Goal: Transaction & Acquisition: Purchase product/service

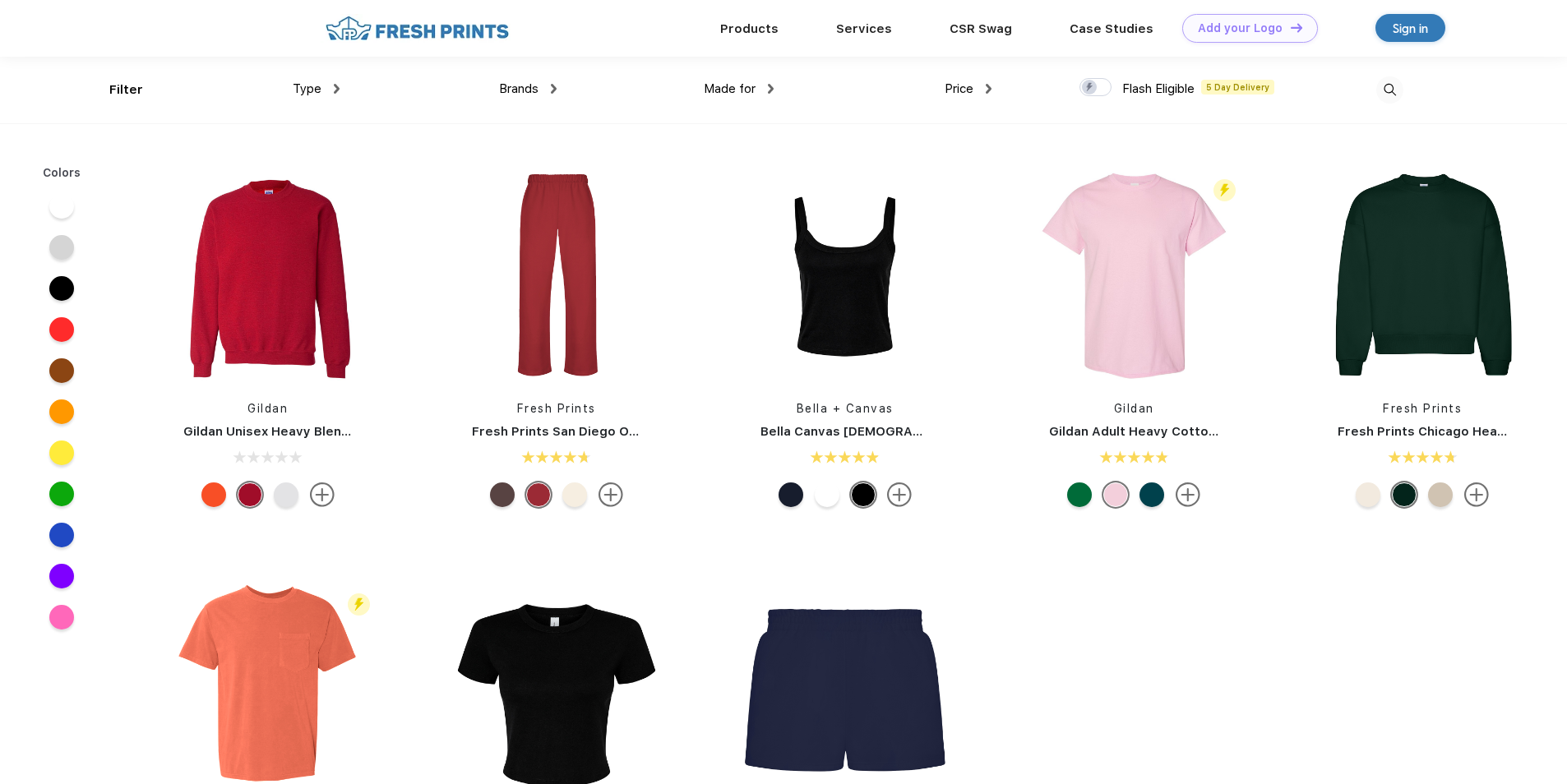
click at [318, 88] on span "Type" at bounding box center [306, 88] width 28 height 15
click at [321, 84] on span "Type" at bounding box center [306, 88] width 28 height 15
click at [333, 91] on div "Type" at bounding box center [316, 88] width 47 height 19
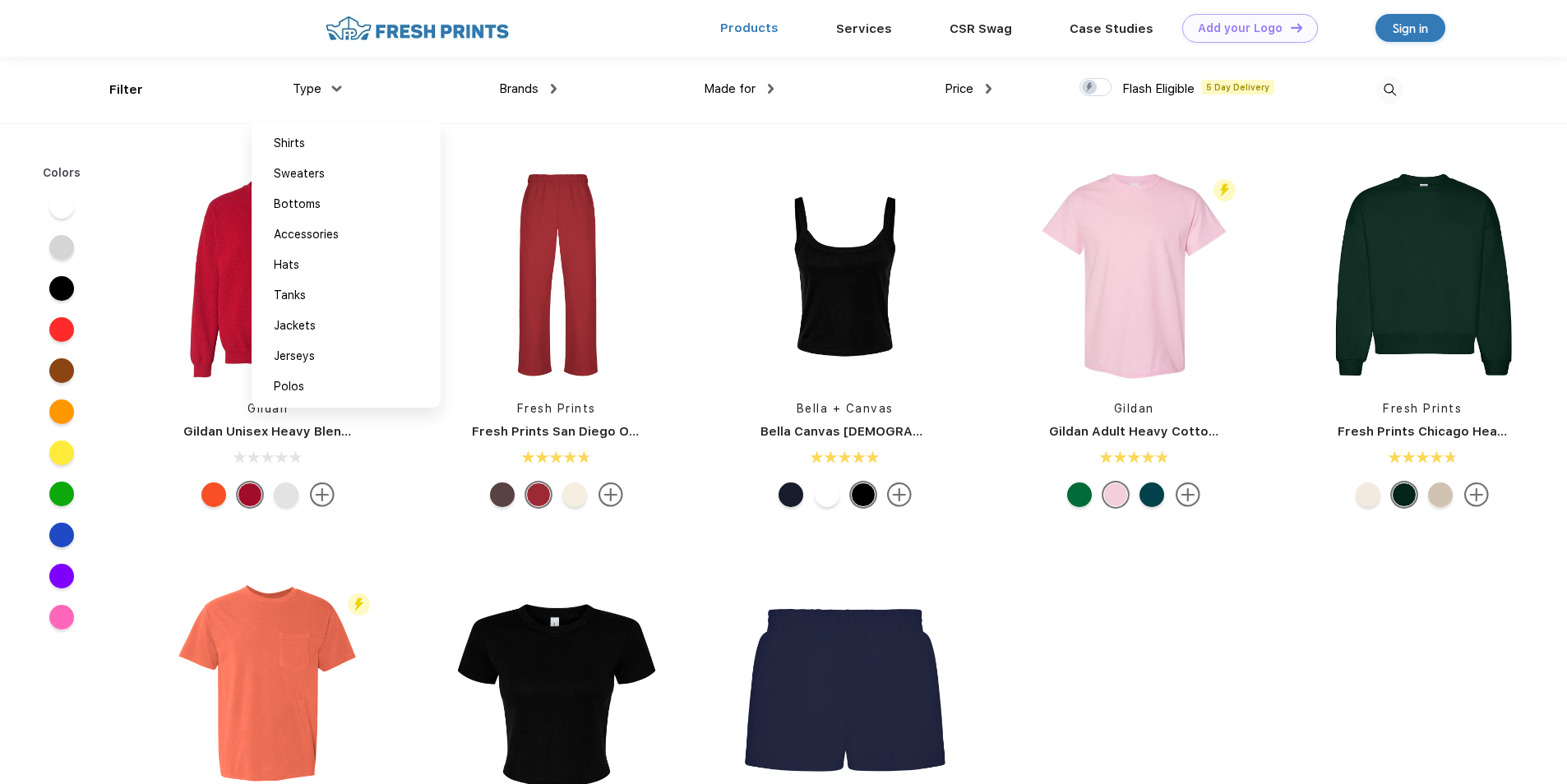
click at [745, 25] on link "Products" at bounding box center [748, 27] width 58 height 15
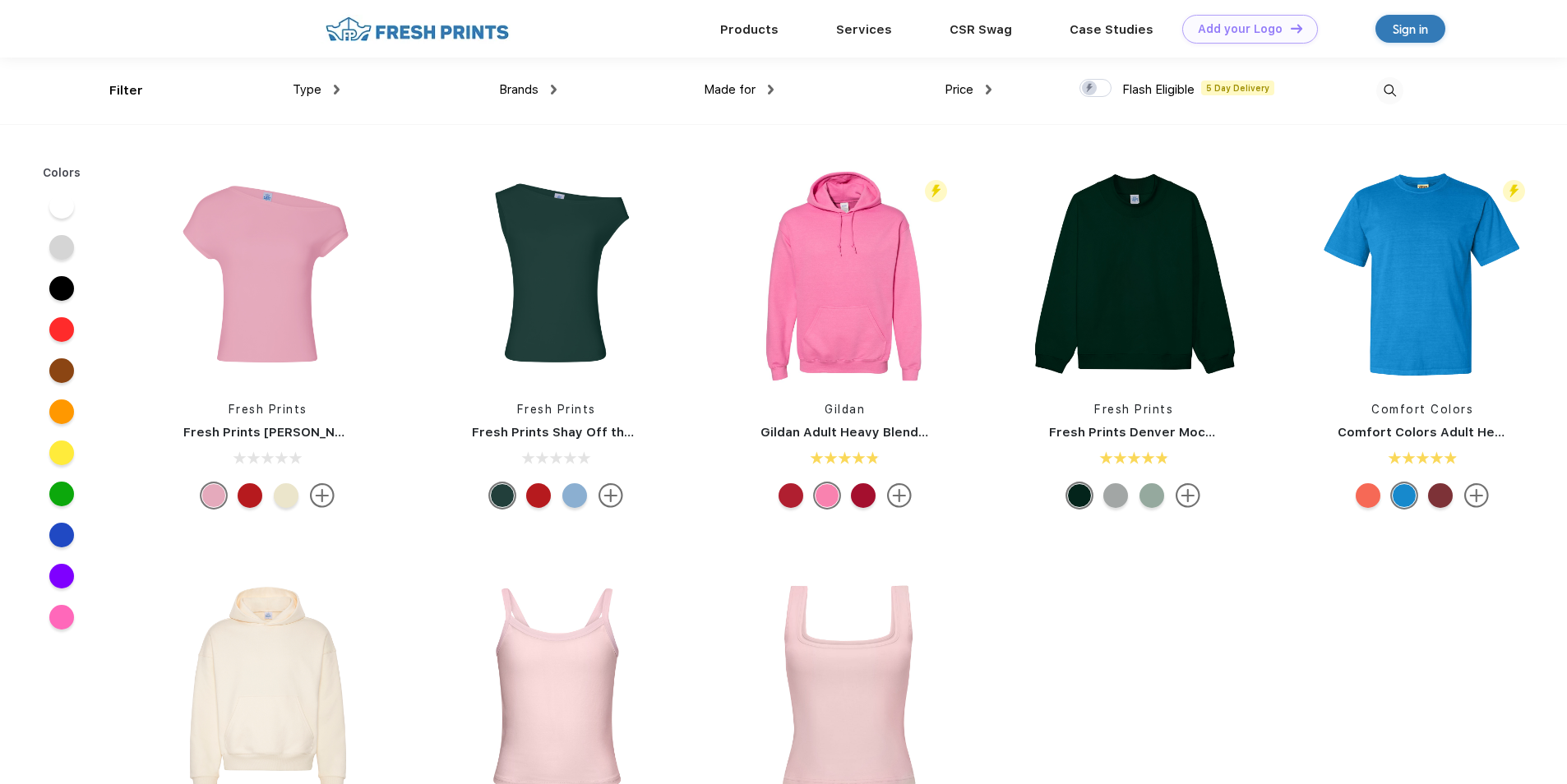
scroll to position [1, 0]
click at [369, 25] on img at bounding box center [417, 27] width 193 height 28
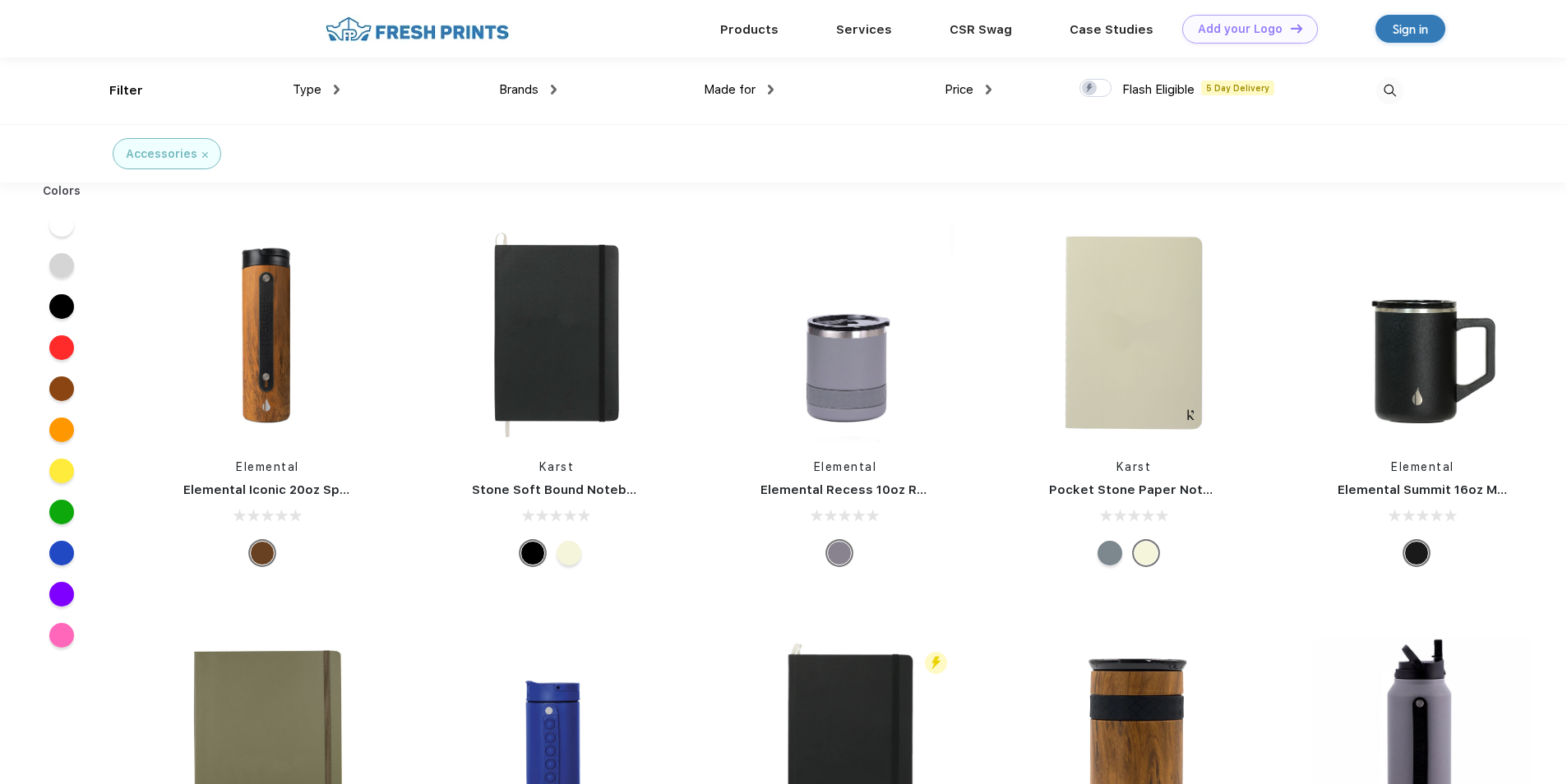
click at [1385, 92] on img at bounding box center [1389, 91] width 27 height 27
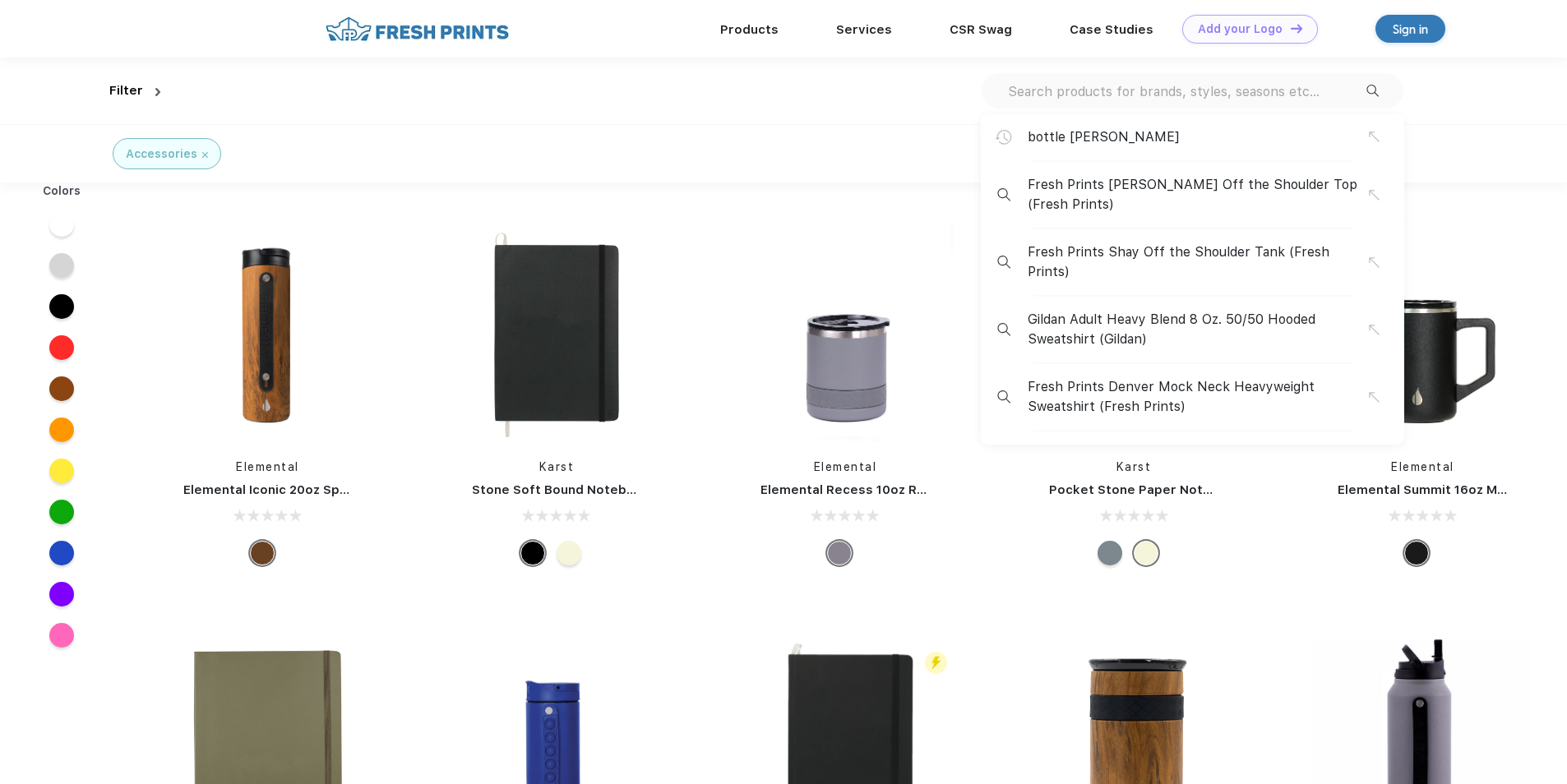
click at [1156, 90] on input "text" at bounding box center [1186, 91] width 360 height 18
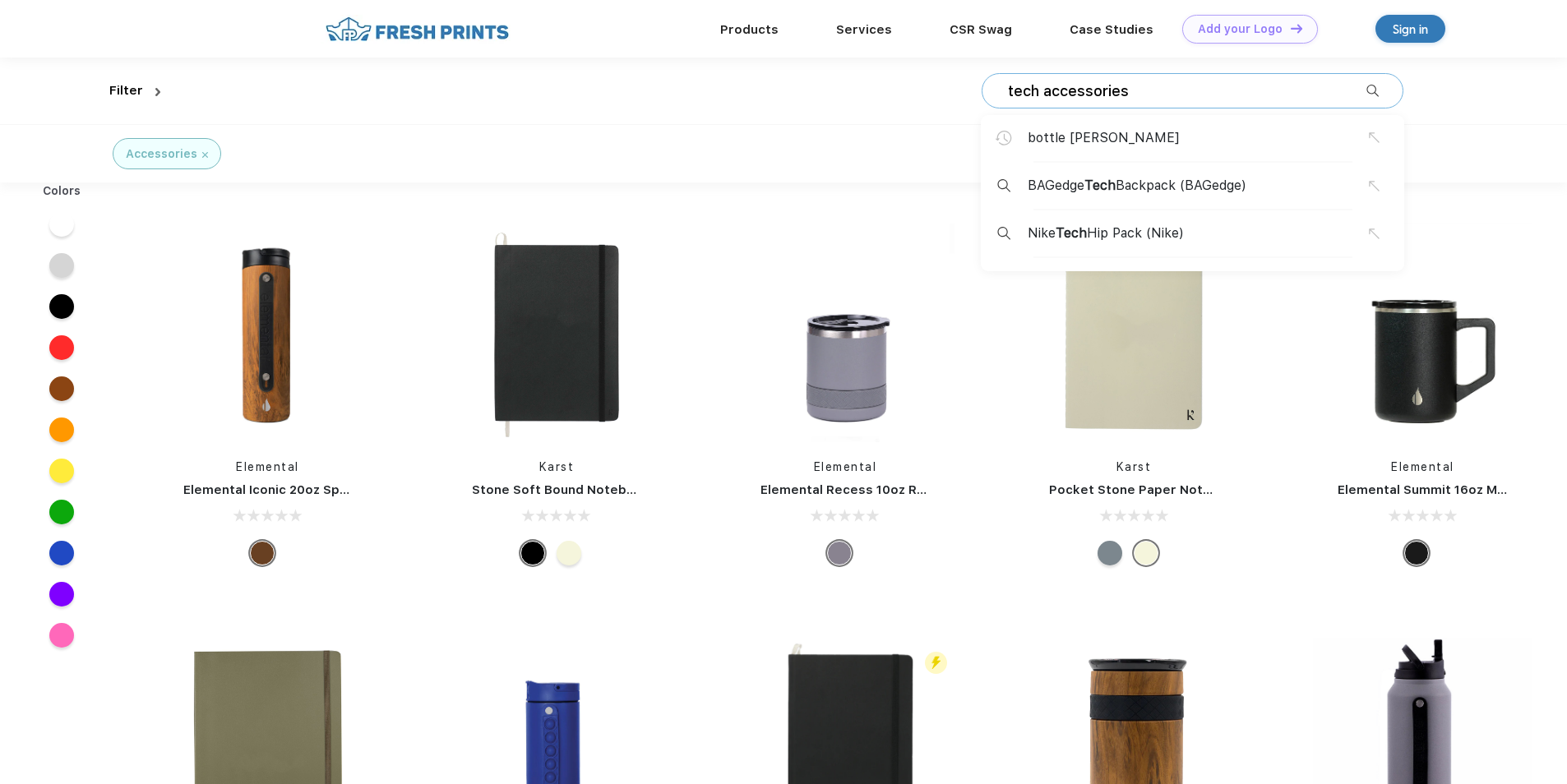
type input "tech accessories"
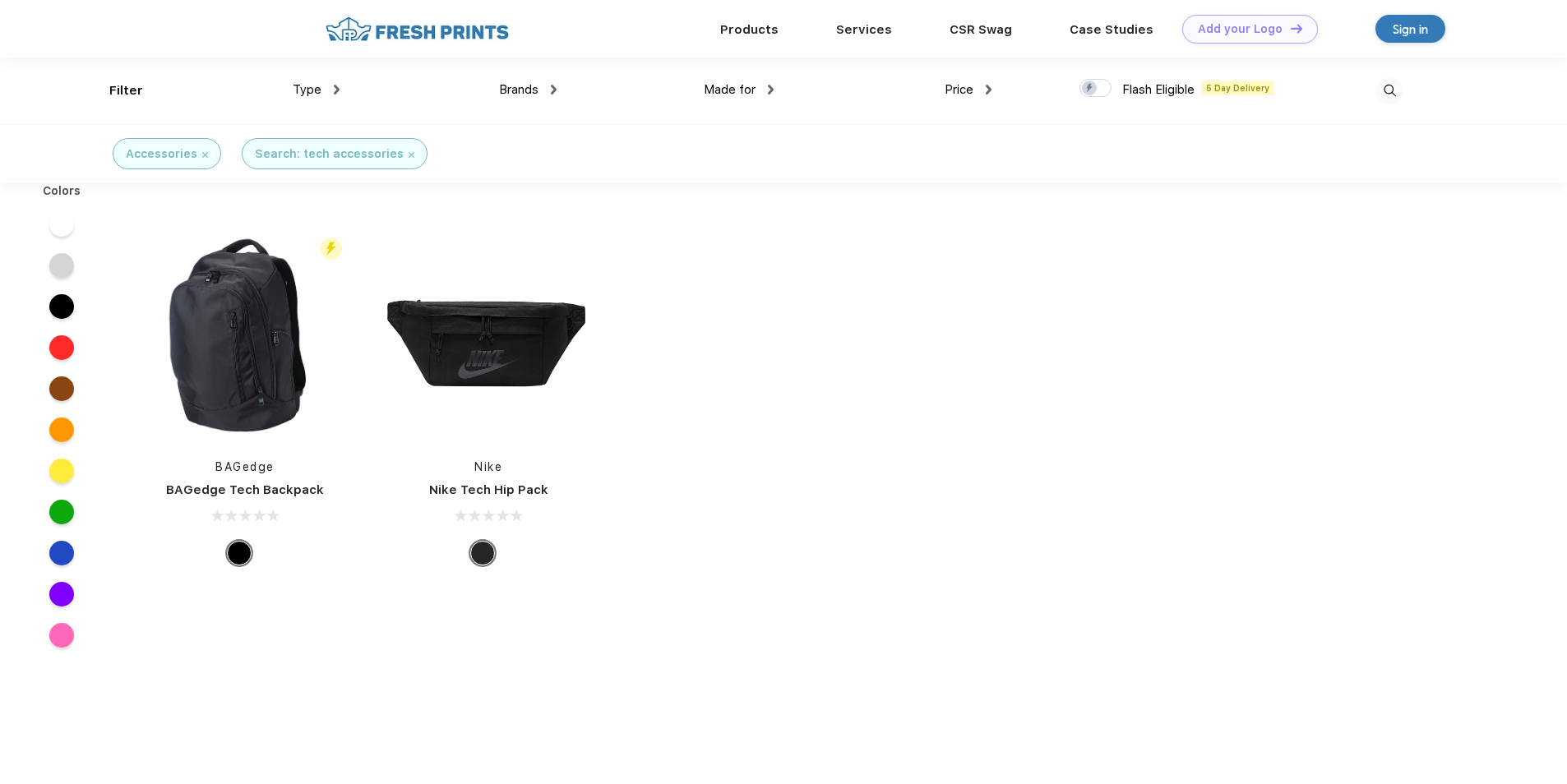
click at [1240, 93] on div at bounding box center [1294, 91] width 217 height 67
click at [1380, 88] on img at bounding box center [1389, 91] width 27 height 27
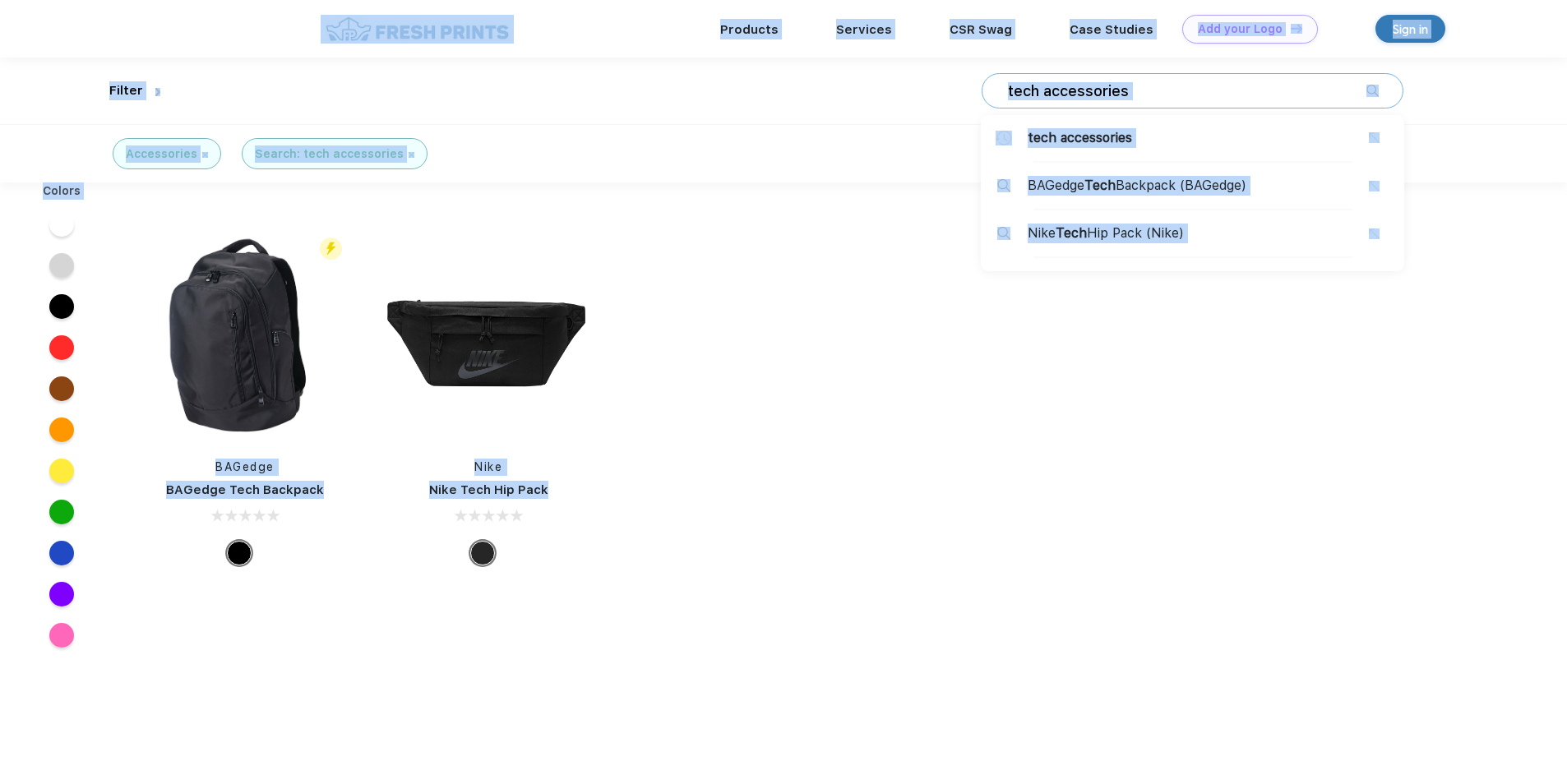
click at [1347, 77] on div "tech accessories tech accessories BAGedge Tech Backpack (BAGedge) Nike Tech Hip…" at bounding box center [1192, 91] width 421 height 35
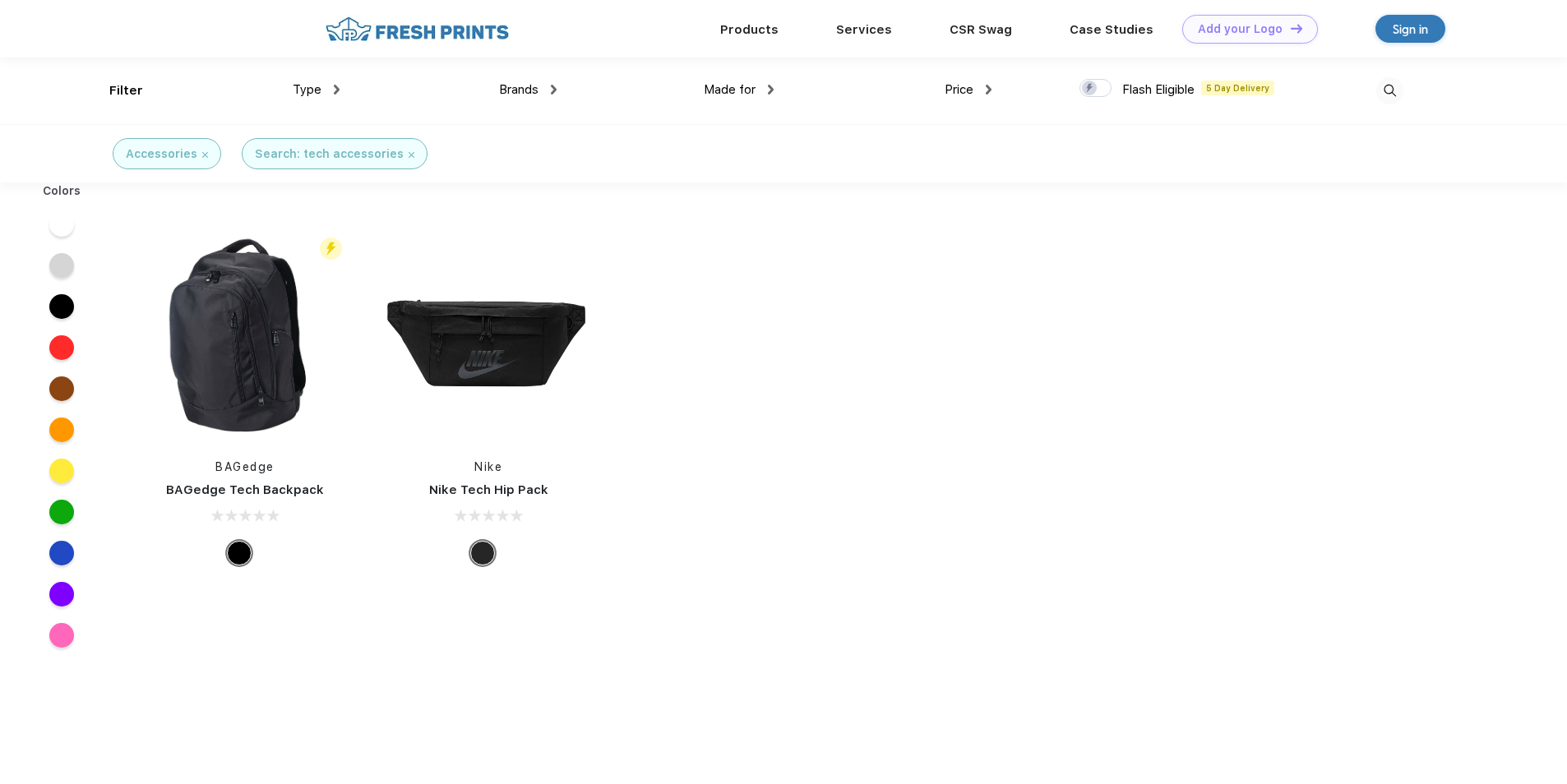
click at [1400, 81] on img at bounding box center [1389, 91] width 27 height 27
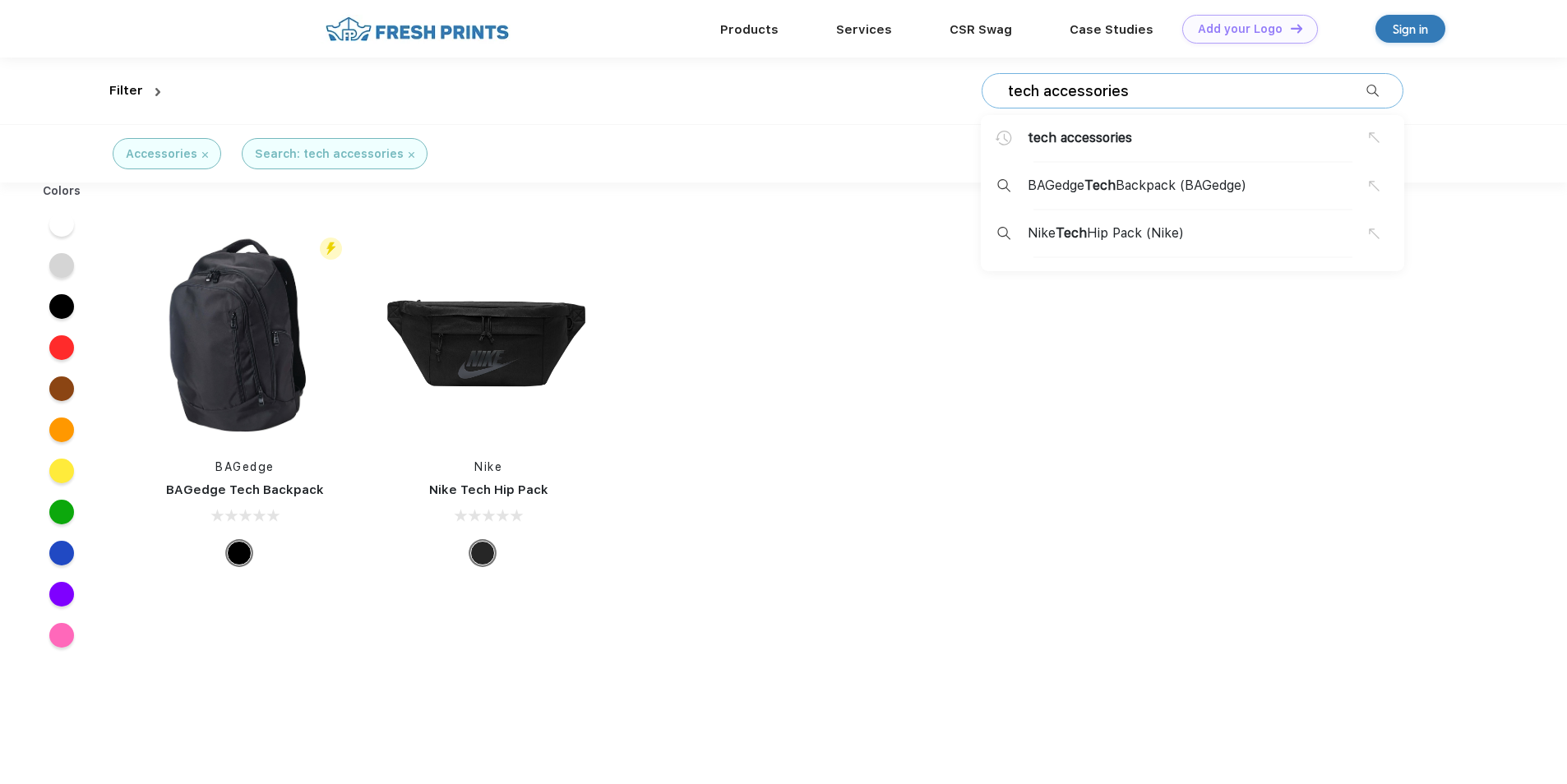
click at [1275, 98] on input "tech accessories" at bounding box center [1186, 91] width 360 height 18
type input "x"
type input "cell phone chargers"
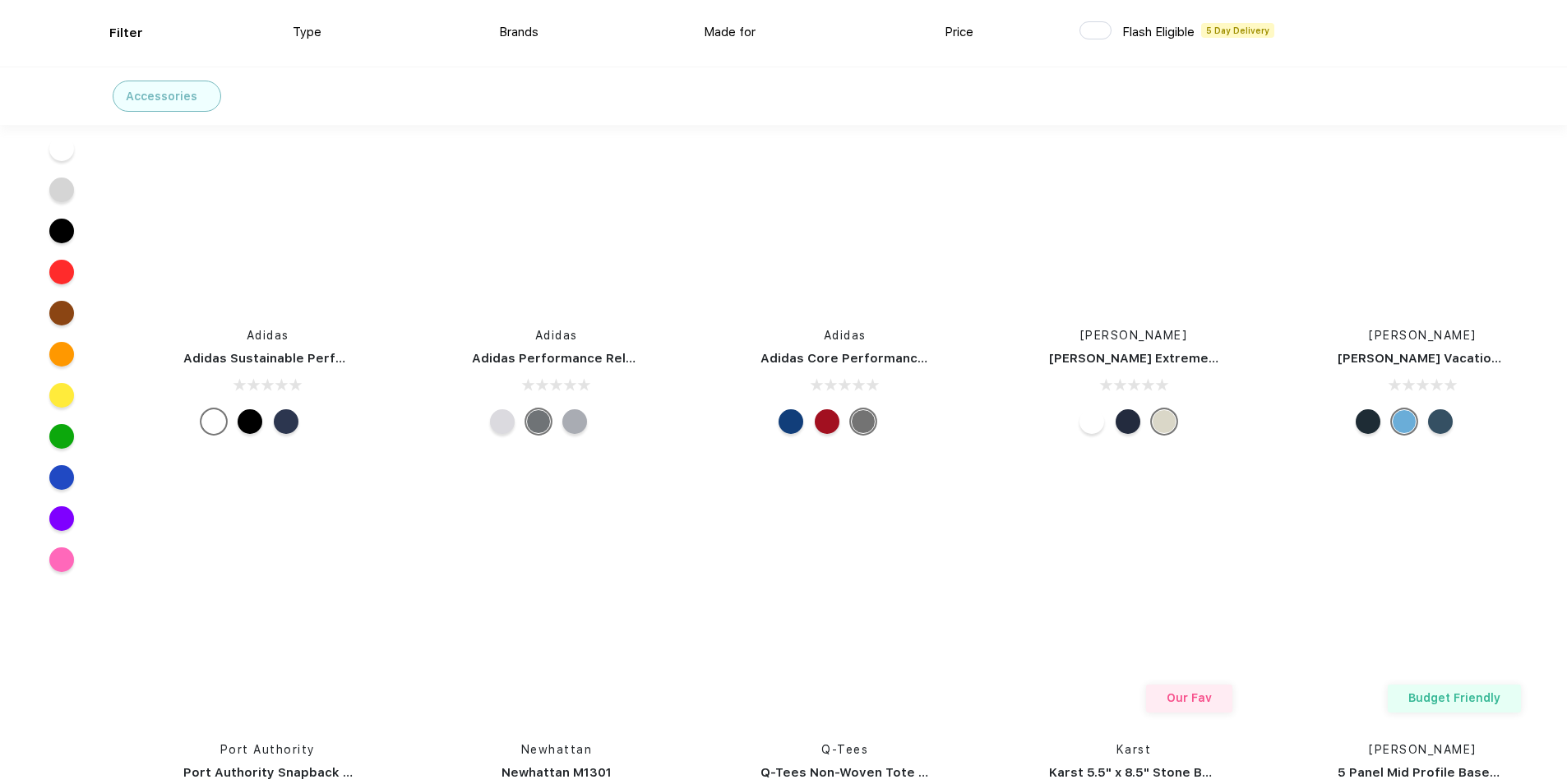
scroll to position [42636, 0]
